Goal: Navigation & Orientation: Find specific page/section

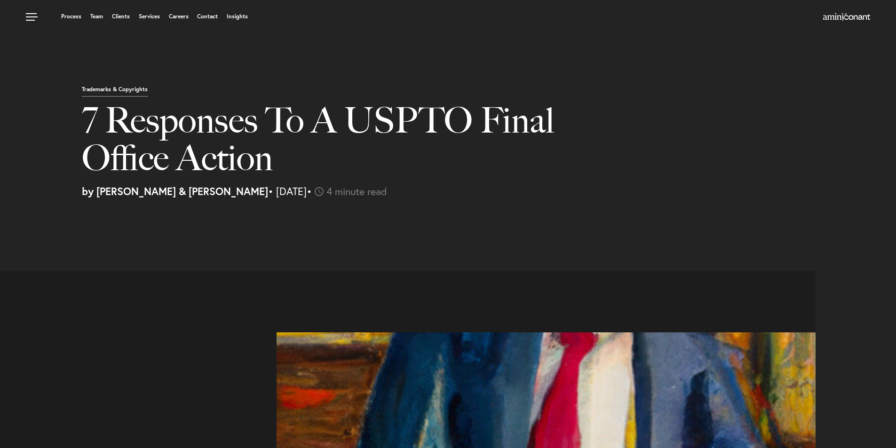
select select "US"
select select "Austin"
select select "Business and Civil Litigation"
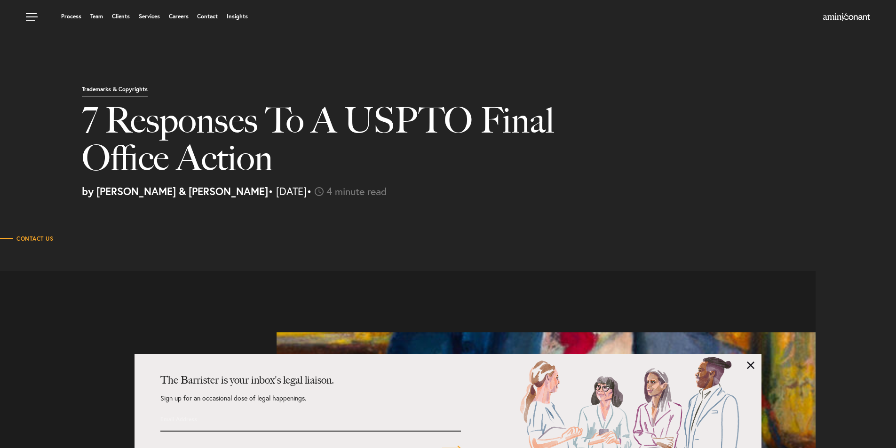
click at [99, 12] on ul "Process Team Clients Services Careers Contact Insights" at bounding box center [340, 16] width 629 height 9
click at [97, 16] on link "Team" at bounding box center [96, 17] width 13 height 6
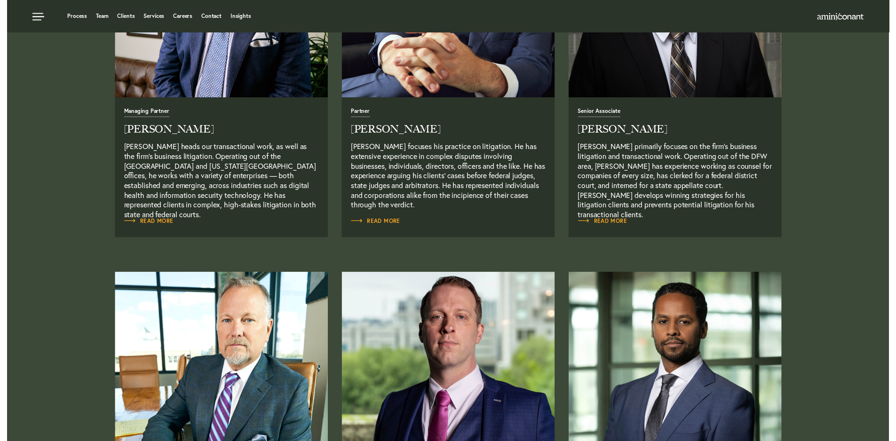
scroll to position [329, 0]
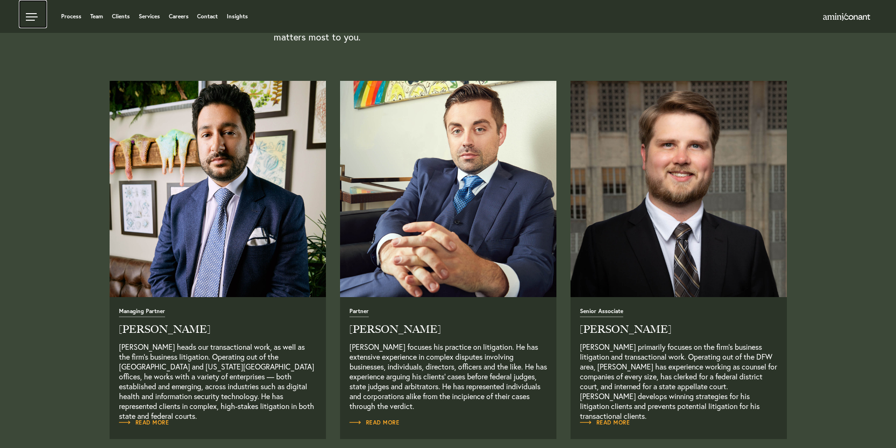
click at [31, 14] on link at bounding box center [33, 14] width 28 height 28
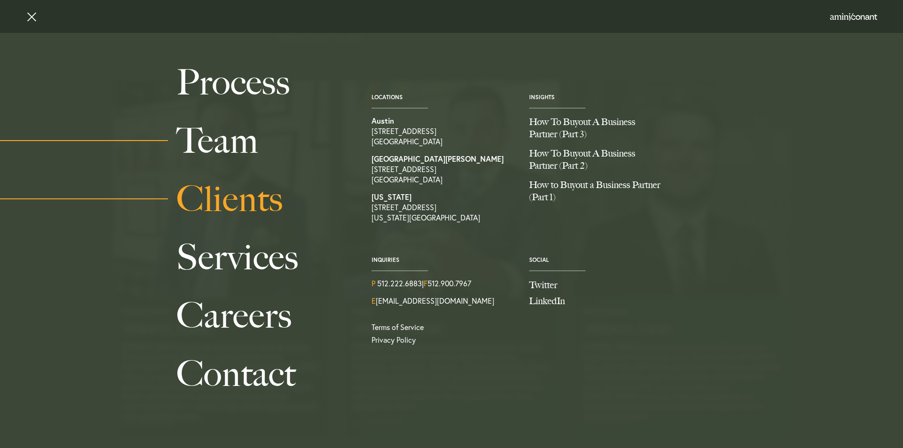
click at [210, 207] on link "Clients" at bounding box center [263, 199] width 174 height 58
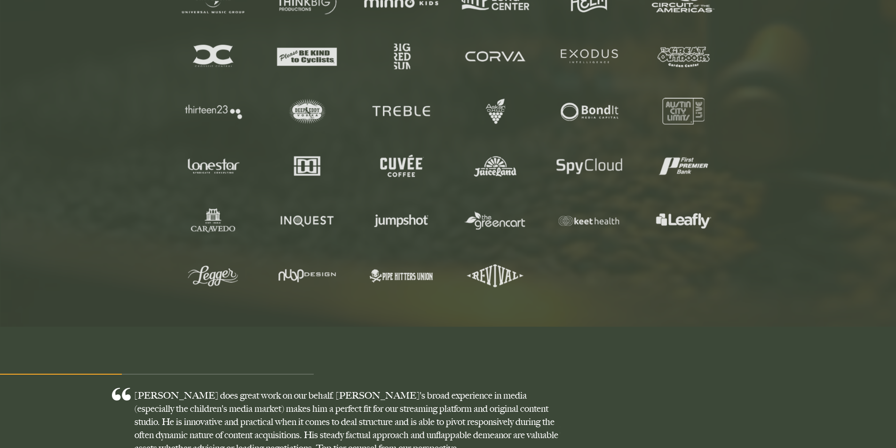
scroll to position [517, 0]
